Goal: Download file/media

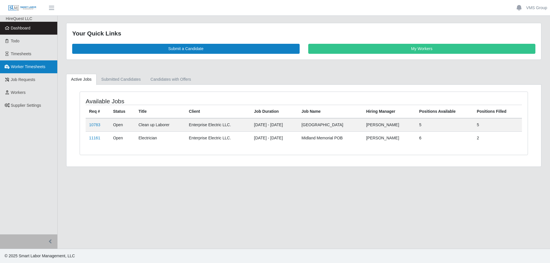
click at [24, 66] on span "Worker Timesheets" at bounding box center [28, 66] width 34 height 5
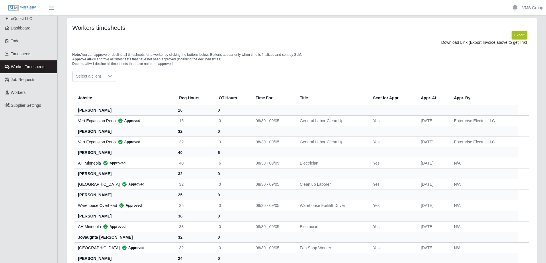
click at [522, 36] on button "Export" at bounding box center [519, 35] width 15 height 8
click at [484, 44] on link "[URL][DOMAIN_NAME]" at bounding box center [505, 42] width 42 height 5
